Goal: Information Seeking & Learning: Learn about a topic

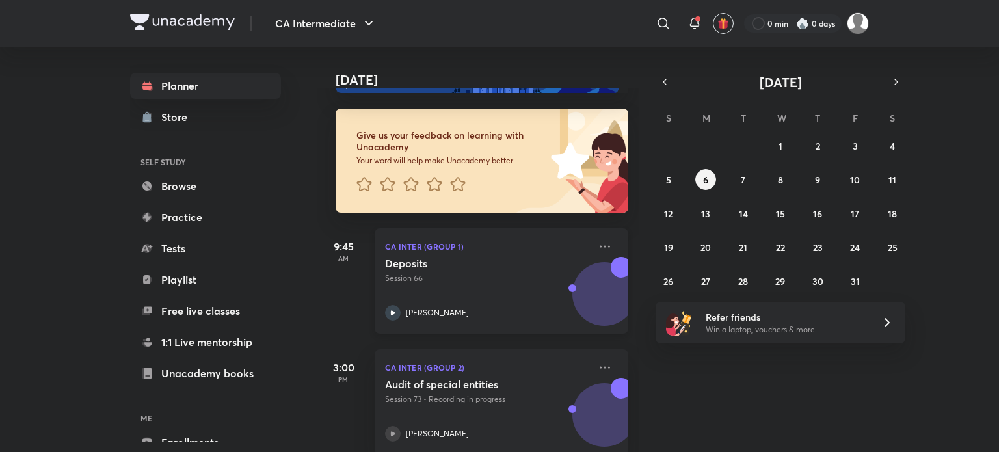
scroll to position [78, 0]
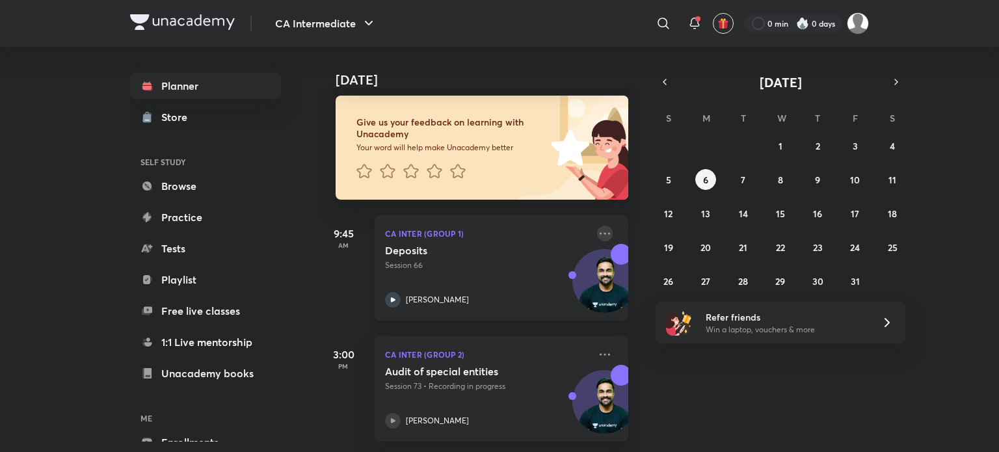
click at [597, 226] on icon at bounding box center [605, 234] width 16 height 16
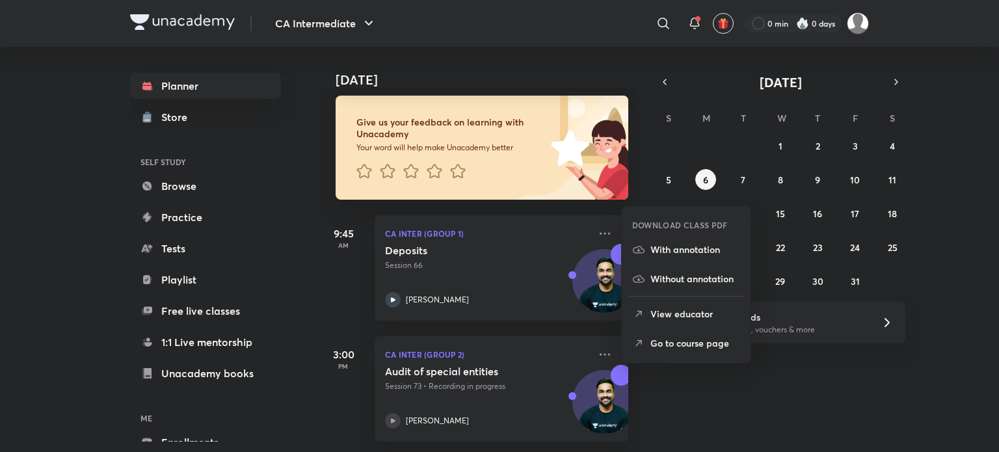
click at [703, 340] on p "Go to course page" at bounding box center [696, 343] width 90 height 14
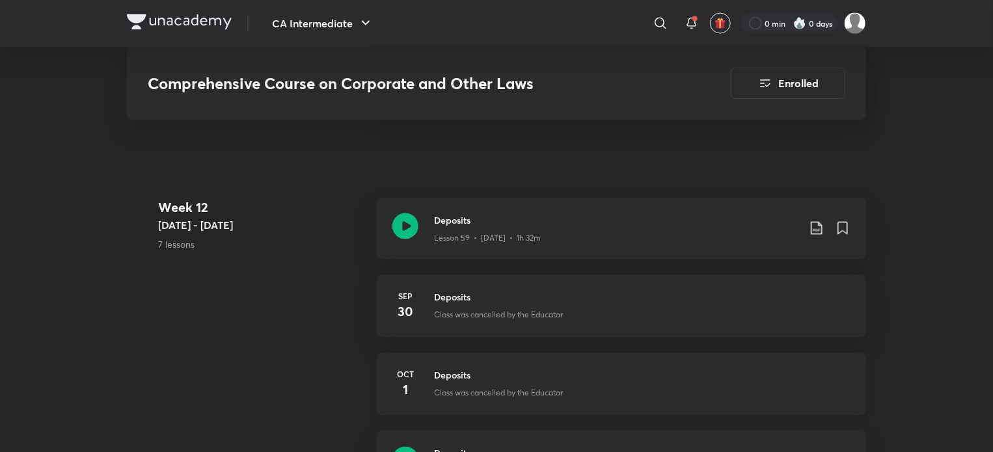
scroll to position [6051, 0]
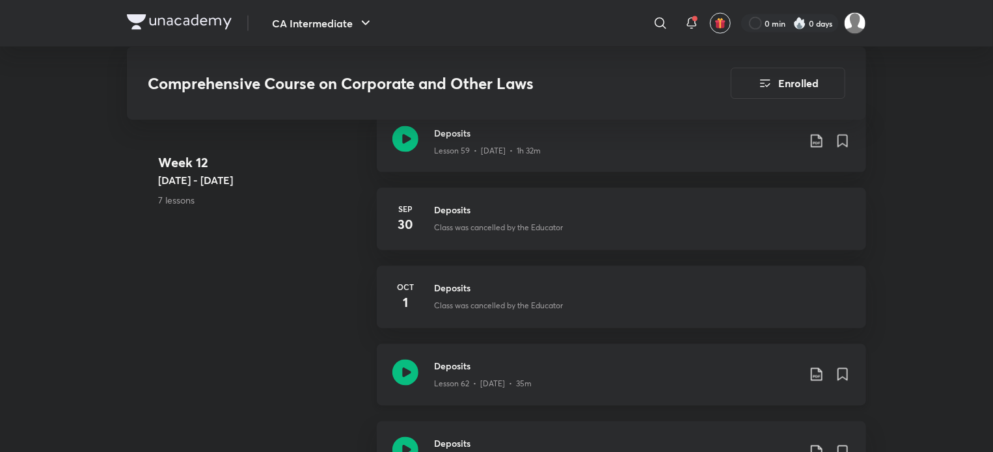
click at [411, 373] on icon at bounding box center [405, 373] width 26 height 26
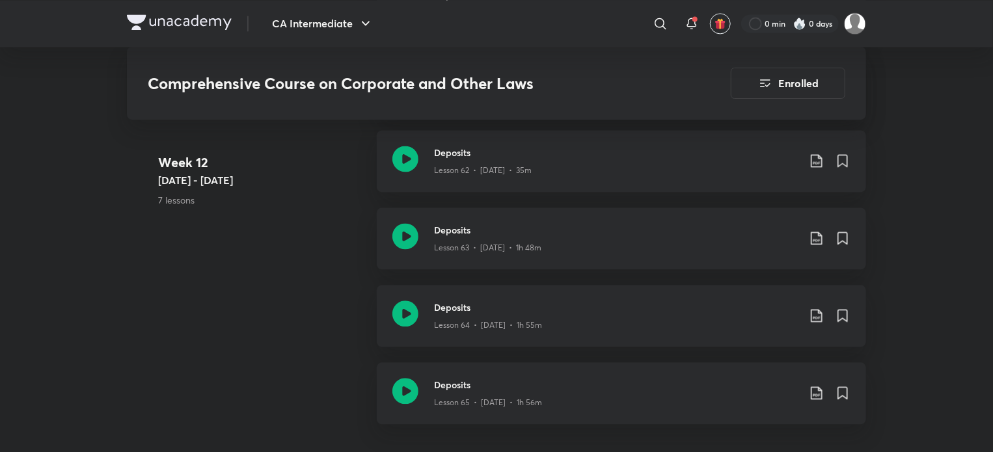
scroll to position [6151, 0]
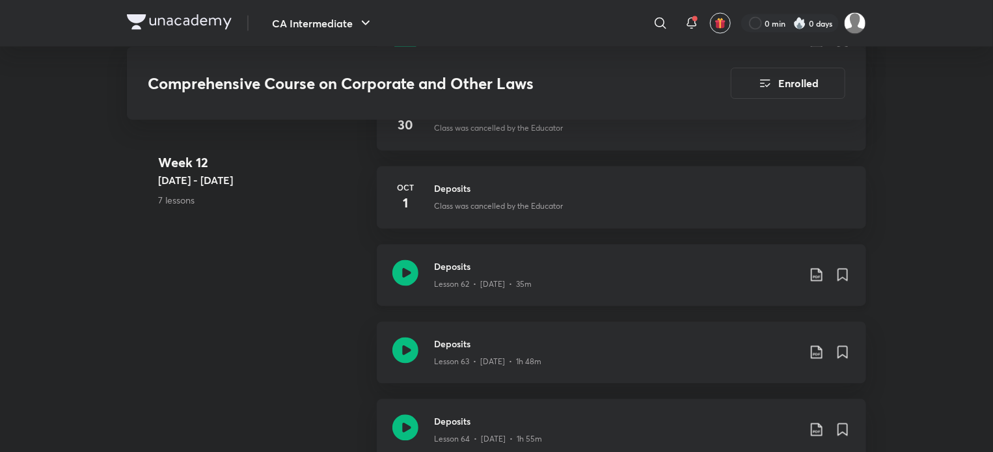
click at [411, 267] on icon at bounding box center [405, 273] width 26 height 26
click at [850, 278] on div "Deposits Lesson 62 • Oct 1 • 35m" at bounding box center [621, 276] width 489 height 62
click at [842, 273] on icon at bounding box center [842, 275] width 9 height 12
click at [418, 350] on div "Deposits Lesson 63 • Oct 2 • 1h 48m" at bounding box center [621, 353] width 489 height 62
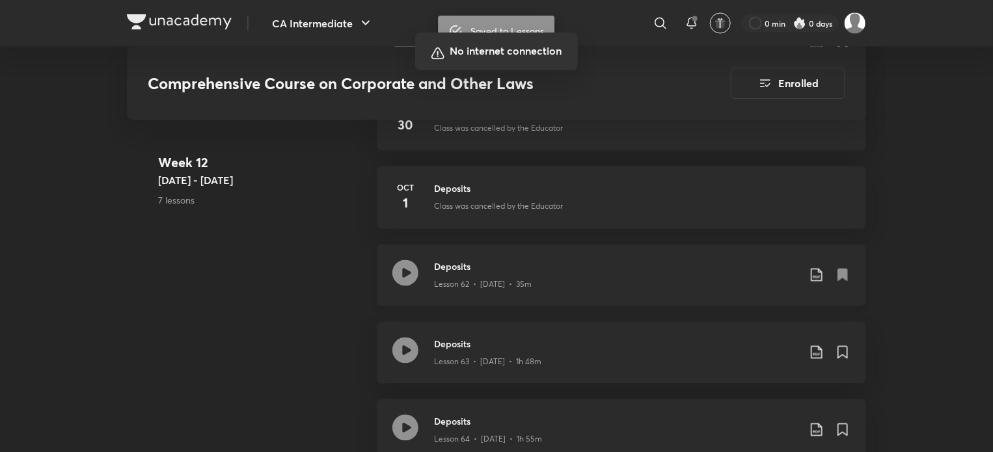
drag, startPoint x: 424, startPoint y: 353, endPoint x: 437, endPoint y: 264, distance: 89.5
click at [437, 264] on div at bounding box center [496, 226] width 993 height 452
click at [434, 269] on div at bounding box center [496, 226] width 993 height 452
drag, startPoint x: 435, startPoint y: 271, endPoint x: 442, endPoint y: 273, distance: 7.4
click at [441, 273] on div at bounding box center [496, 226] width 993 height 452
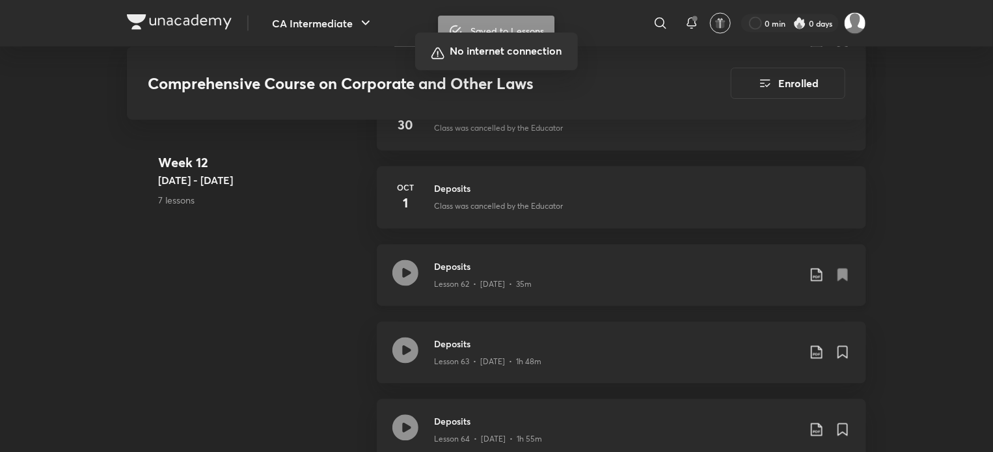
click at [182, 384] on div at bounding box center [496, 226] width 993 height 452
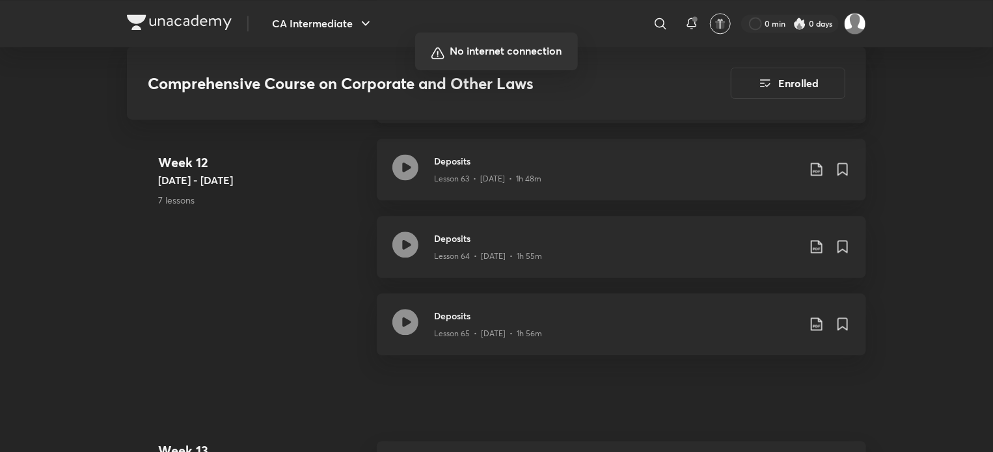
click at [323, 265] on div at bounding box center [496, 226] width 993 height 452
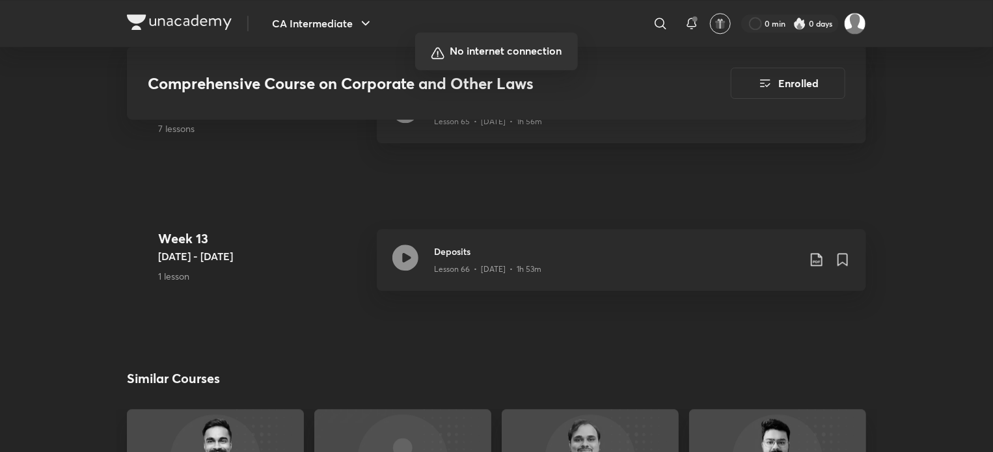
click at [321, 264] on div at bounding box center [496, 226] width 993 height 452
click at [319, 265] on div at bounding box center [496, 226] width 993 height 452
click at [321, 259] on div at bounding box center [496, 226] width 993 height 452
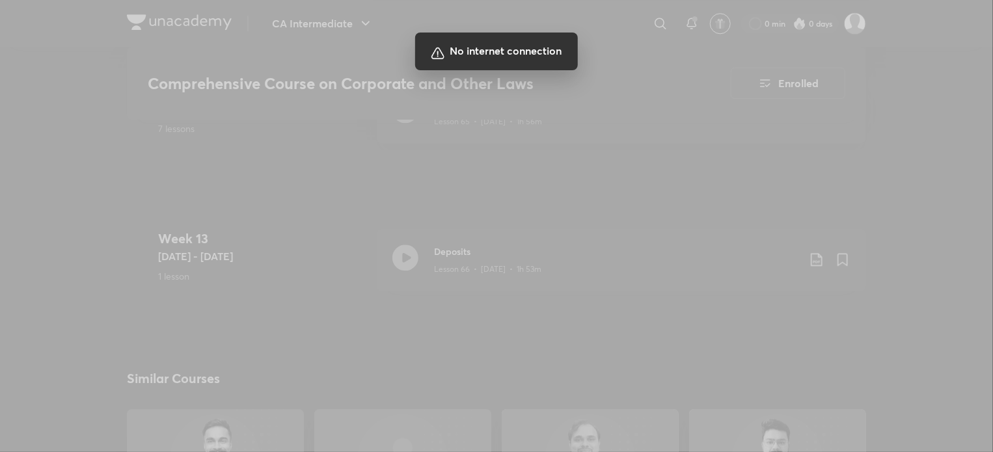
click at [522, 306] on div at bounding box center [496, 226] width 993 height 452
click at [521, 306] on div at bounding box center [496, 226] width 993 height 452
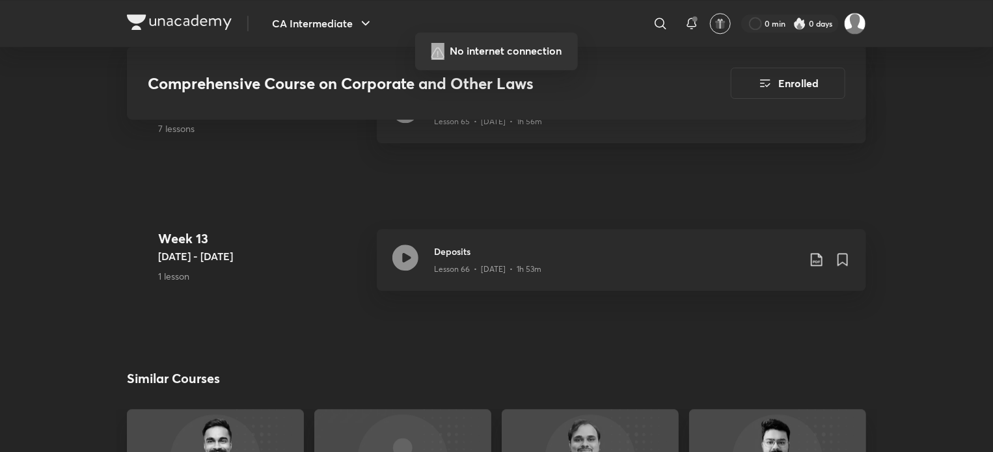
click at [521, 306] on div at bounding box center [496, 226] width 993 height 452
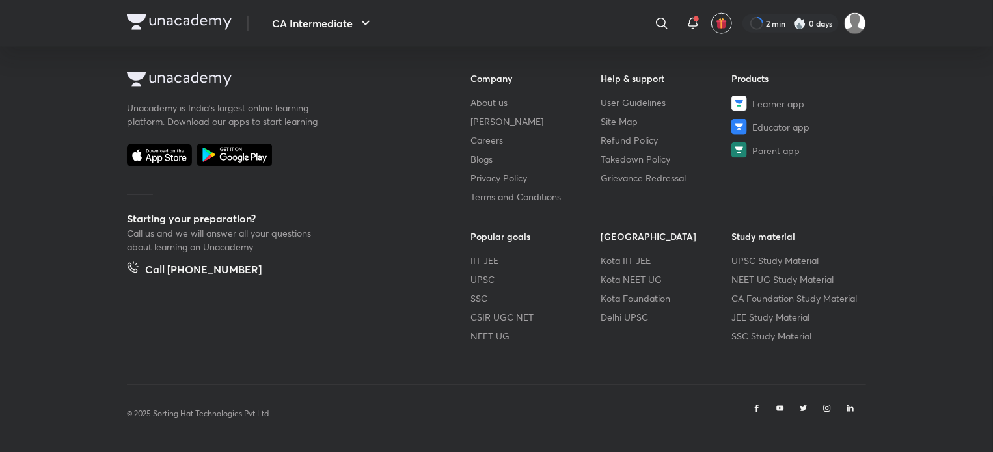
scroll to position [686, 0]
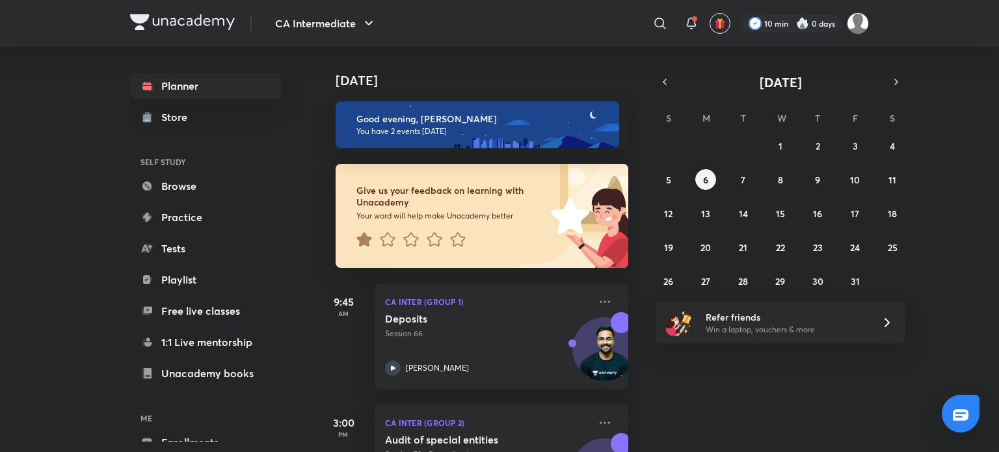
click at [368, 243] on icon at bounding box center [364, 239] width 15 height 14
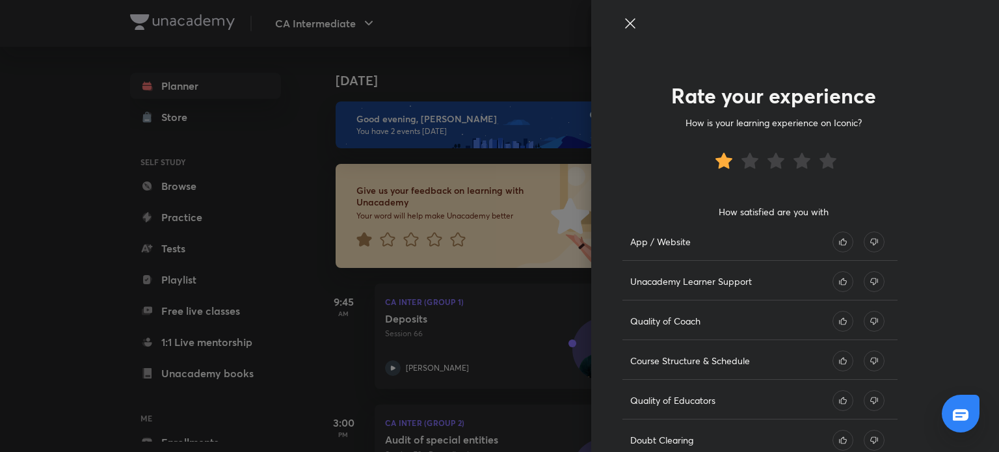
click at [864, 237] on icon at bounding box center [874, 242] width 21 height 21
click at [864, 280] on icon at bounding box center [874, 281] width 21 height 21
click at [839, 322] on icon at bounding box center [843, 321] width 21 height 21
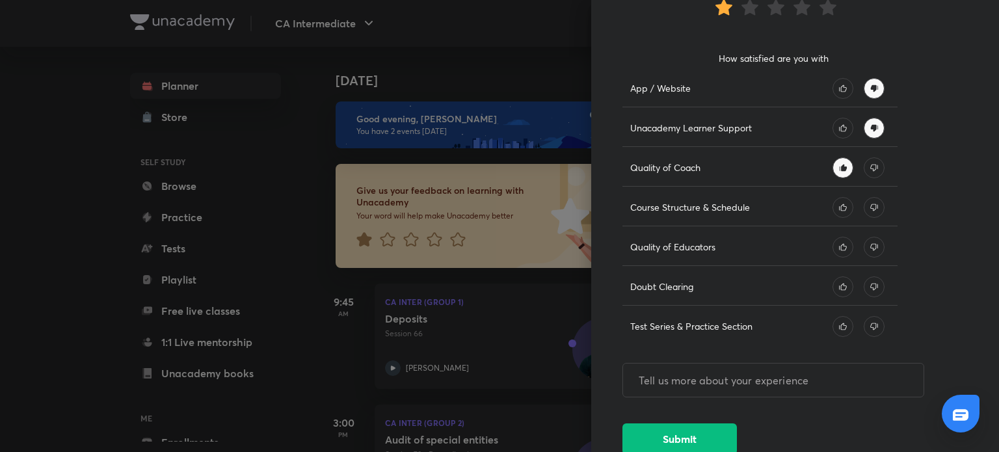
scroll to position [154, 0]
click at [833, 202] on icon at bounding box center [843, 207] width 21 height 21
click at [833, 239] on icon at bounding box center [843, 246] width 21 height 21
click at [833, 286] on icon at bounding box center [843, 286] width 21 height 21
click at [835, 327] on icon at bounding box center [843, 326] width 21 height 21
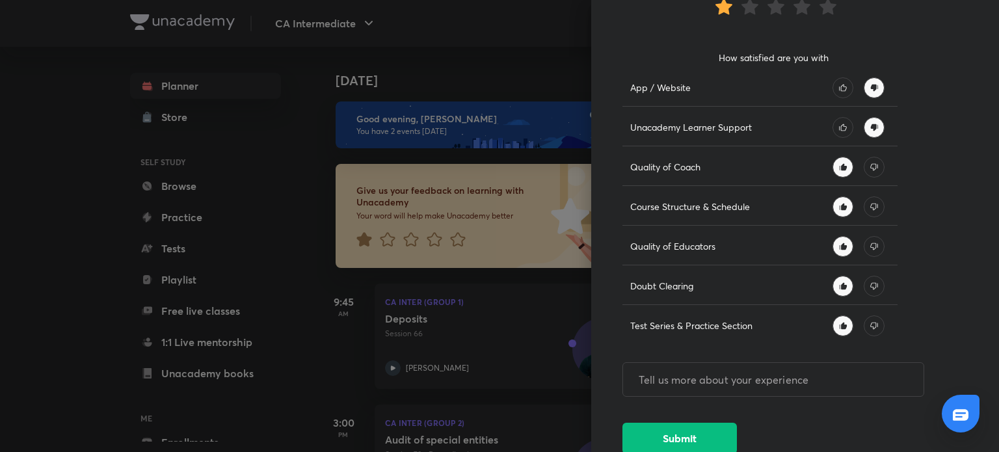
click at [840, 285] on icon at bounding box center [843, 285] width 7 height 7
click at [694, 431] on button "Submit" at bounding box center [680, 437] width 115 height 31
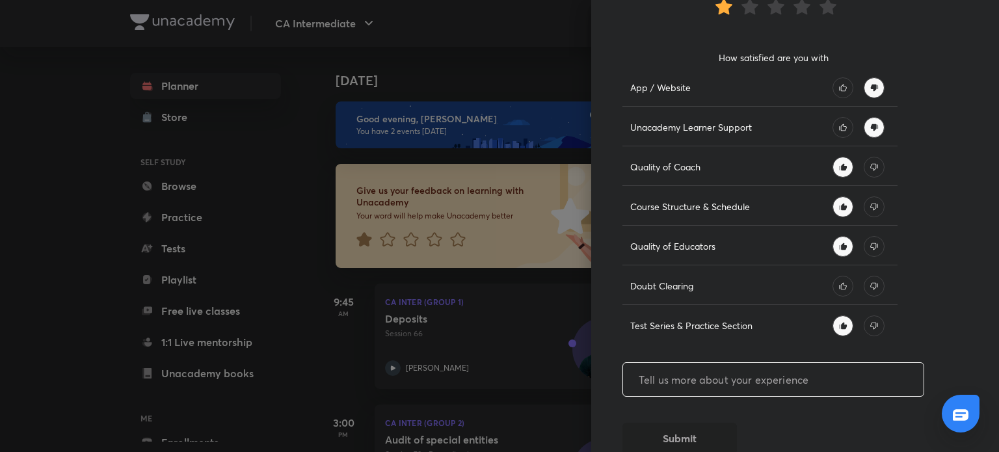
scroll to position [0, 0]
